Goal: Task Accomplishment & Management: Manage account settings

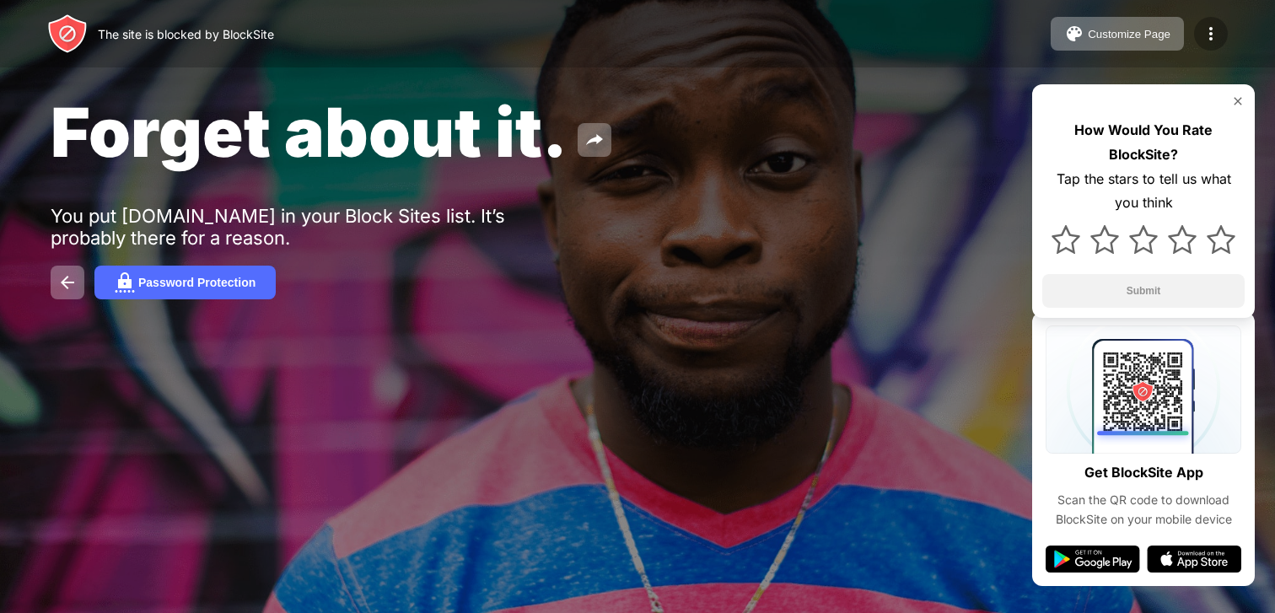
click at [1213, 37] on img at bounding box center [1211, 34] width 20 height 20
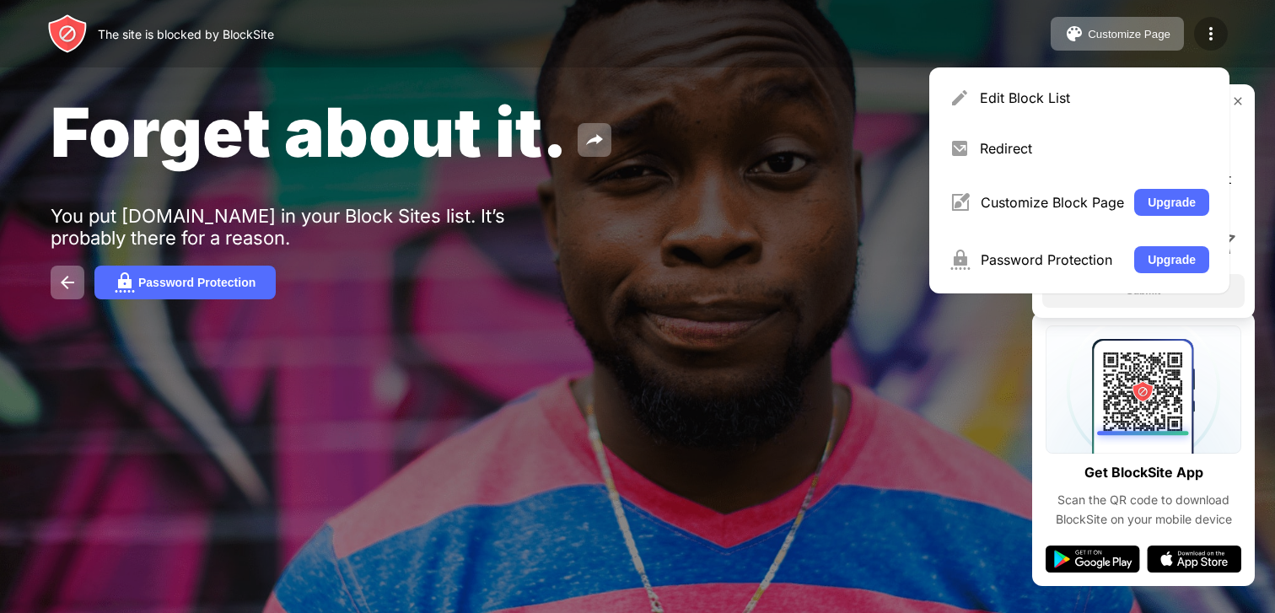
click at [1213, 36] on img at bounding box center [1211, 34] width 20 height 20
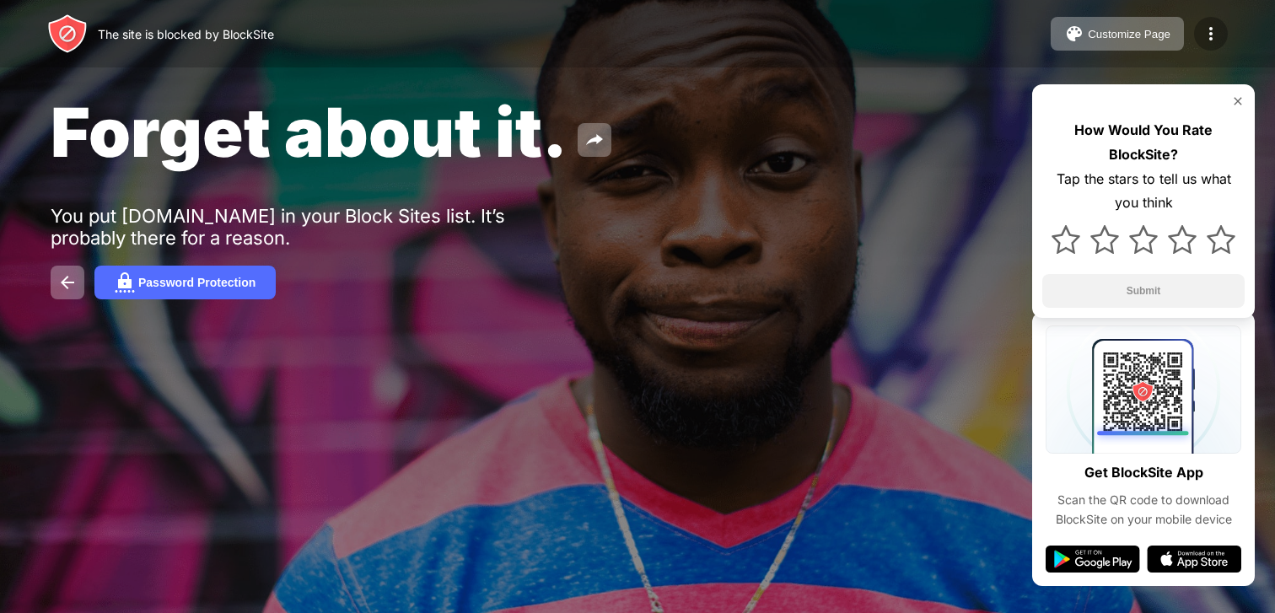
click at [1203, 40] on img at bounding box center [1211, 34] width 20 height 20
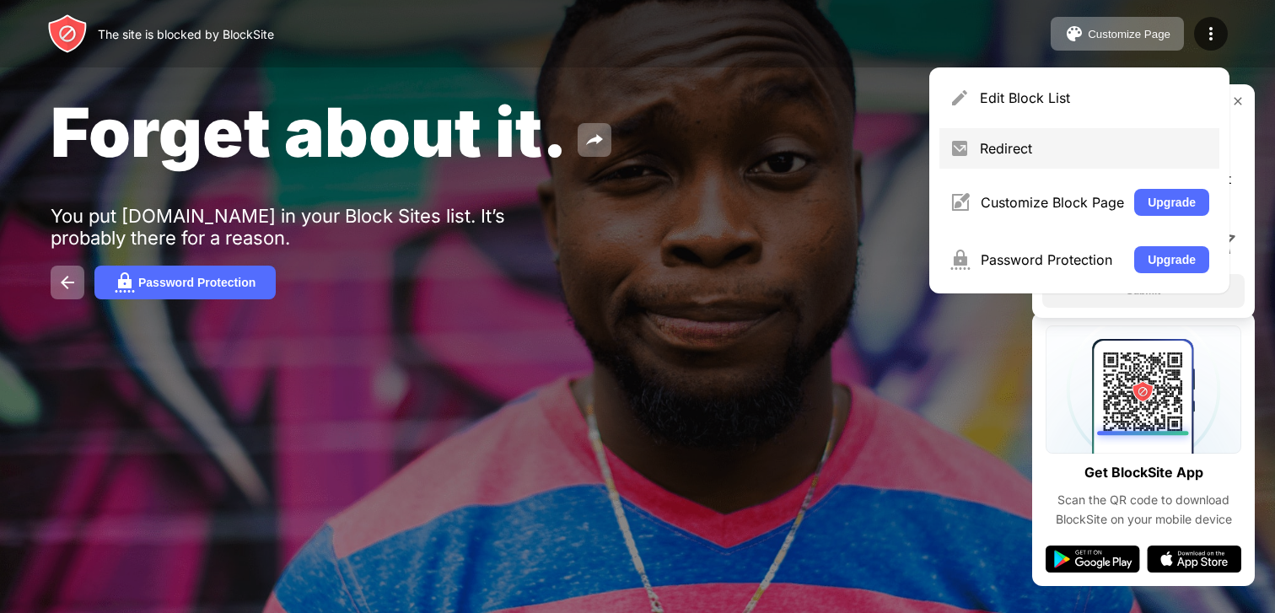
click at [1023, 144] on div "Redirect" at bounding box center [1094, 148] width 229 height 17
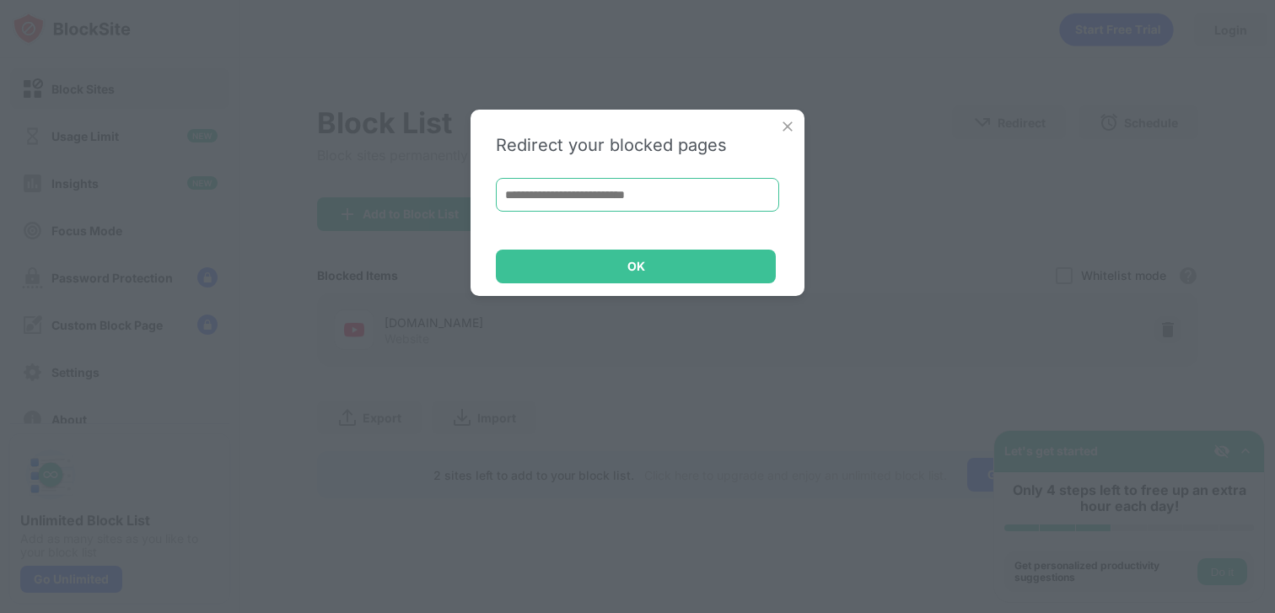
click at [738, 193] on input at bounding box center [637, 195] width 283 height 34
click at [783, 128] on img at bounding box center [787, 126] width 17 height 17
